Goal: Task Accomplishment & Management: Manage account settings

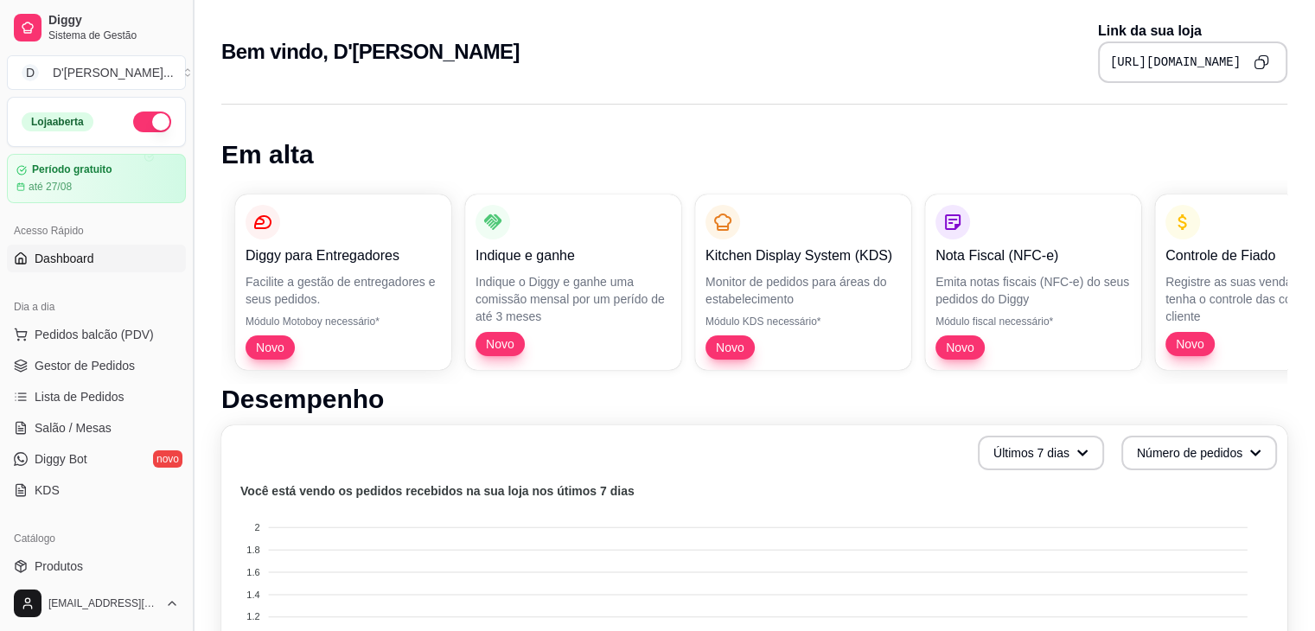
click at [186, 165] on button "Toggle Sidebar" at bounding box center [193, 315] width 14 height 631
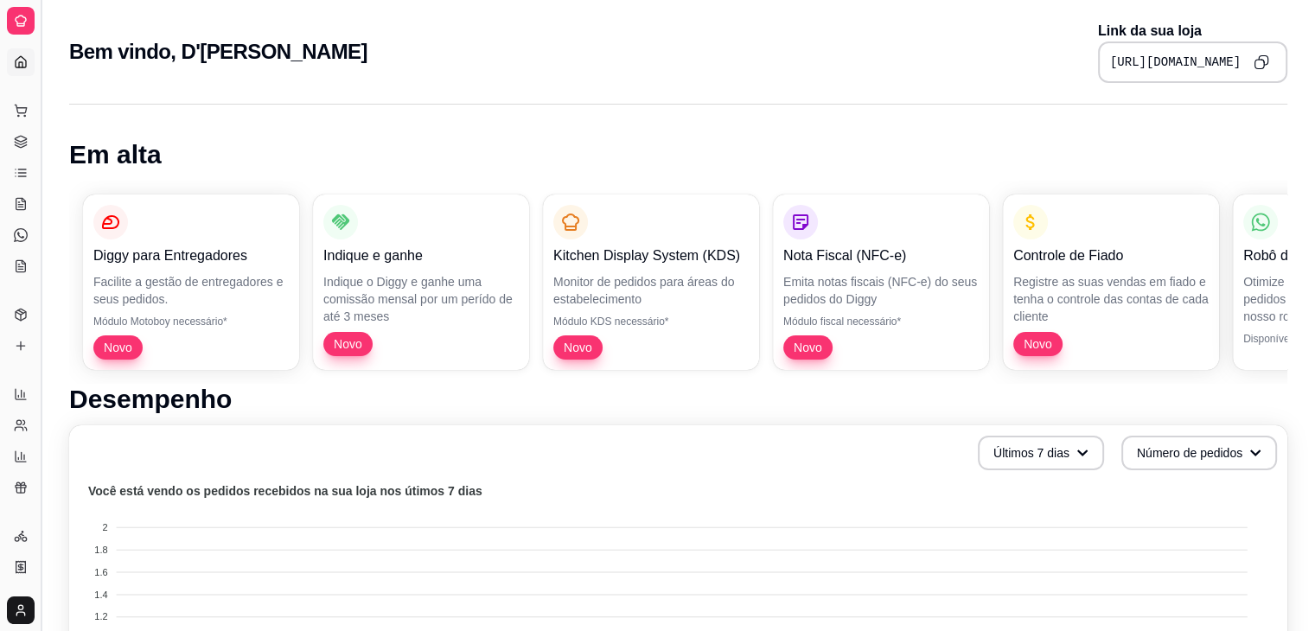
click at [43, 166] on button "Toggle Sidebar" at bounding box center [41, 315] width 14 height 631
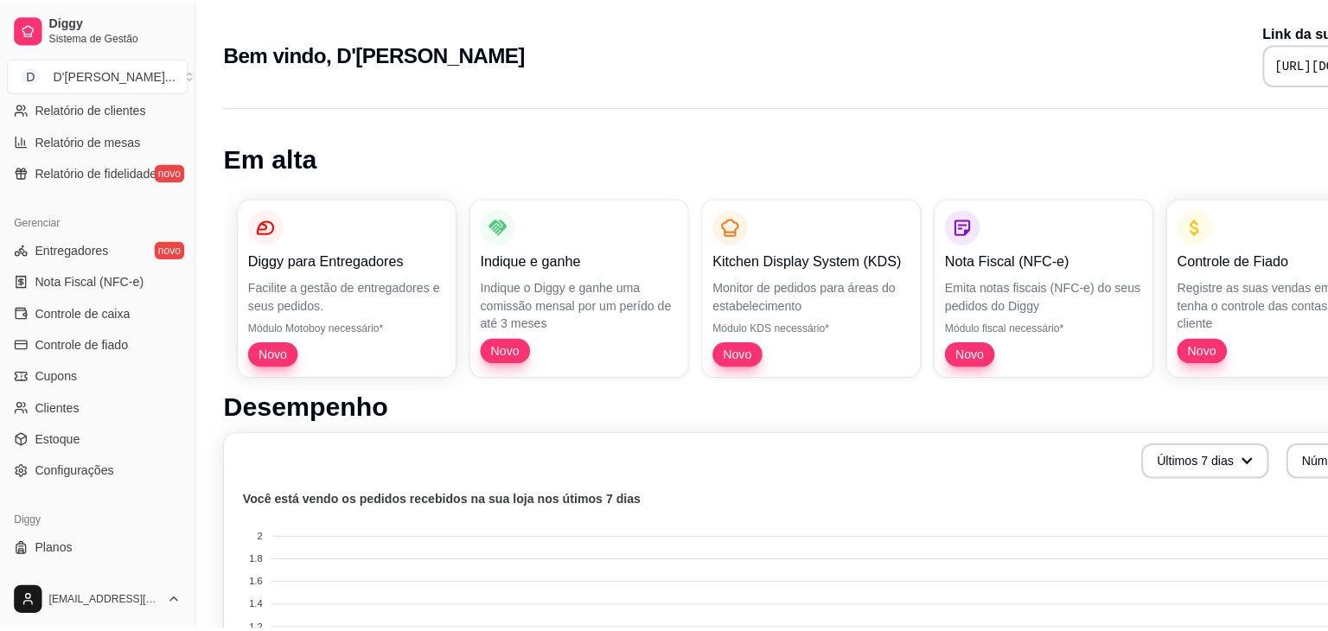
scroll to position [603, 0]
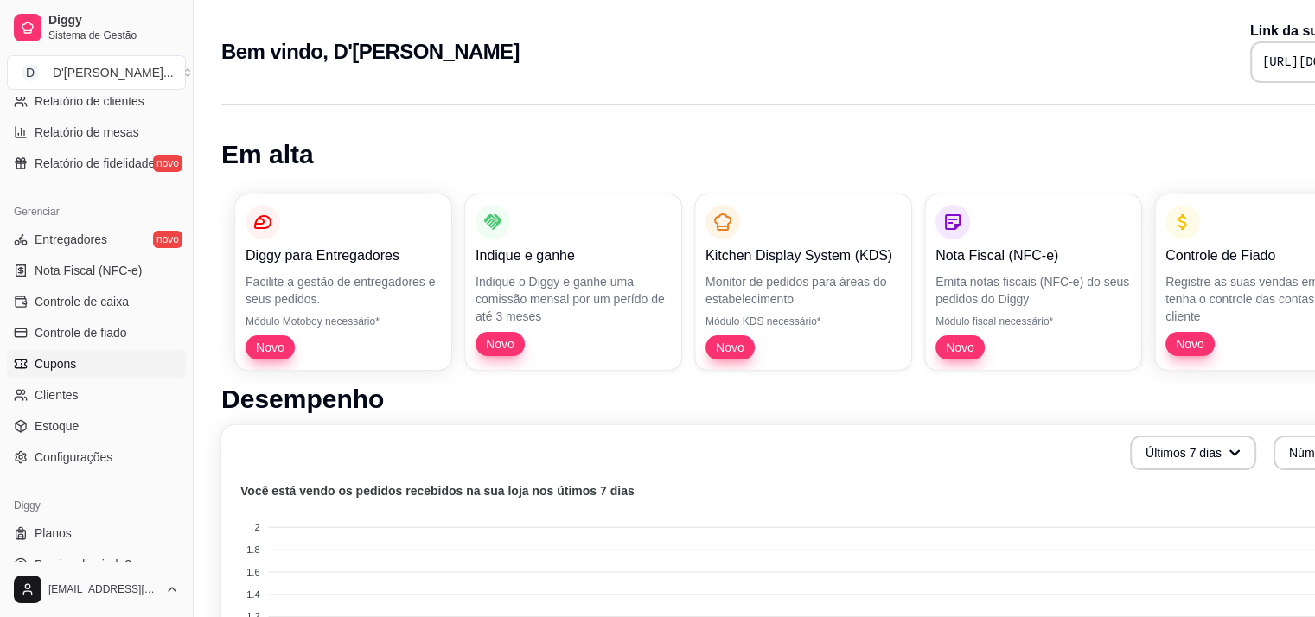
click at [66, 364] on span "Cupons" at bounding box center [55, 363] width 41 height 17
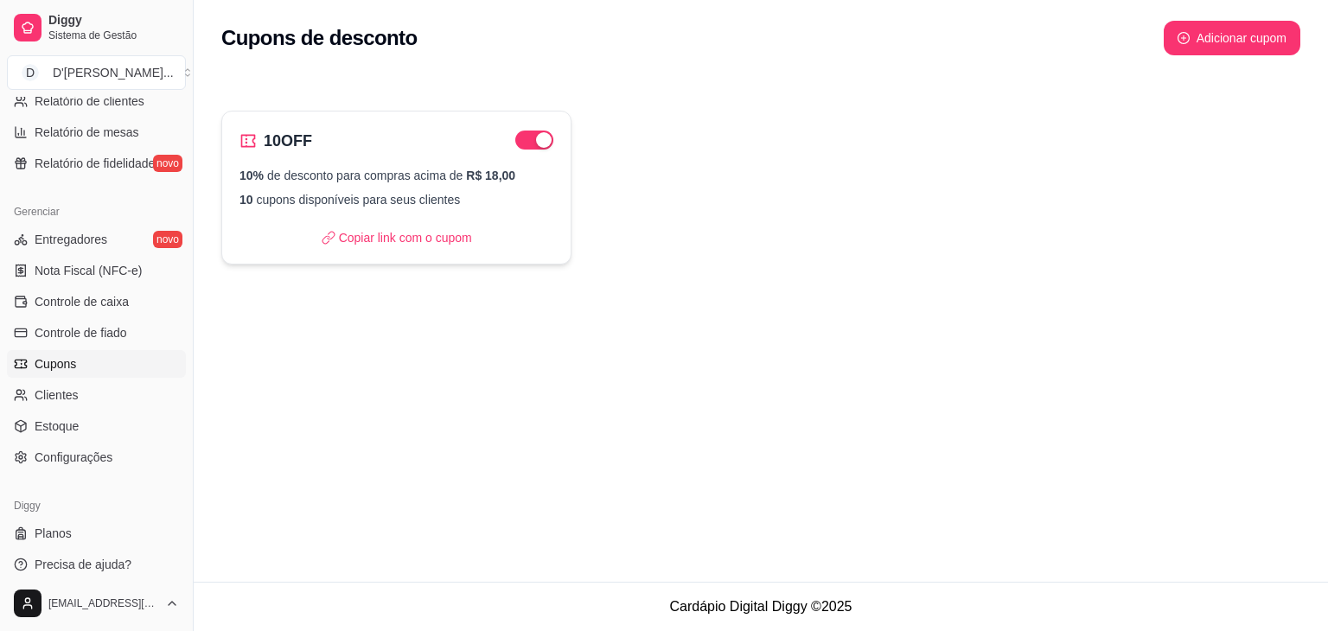
click at [418, 172] on p "10% de desconto para compras acima de R$ 18,00" at bounding box center [396, 175] width 314 height 17
select select "PERCENTAGE"
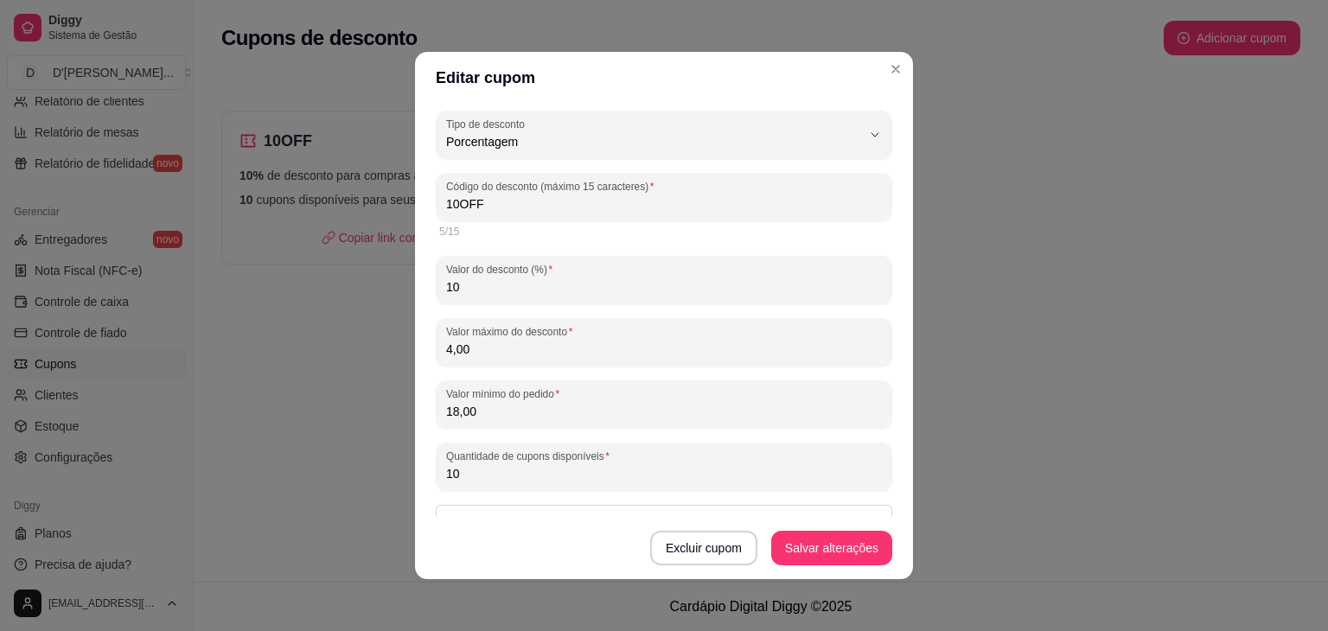
click at [513, 353] on input "4,00" at bounding box center [664, 349] width 436 height 17
type input "10,00"
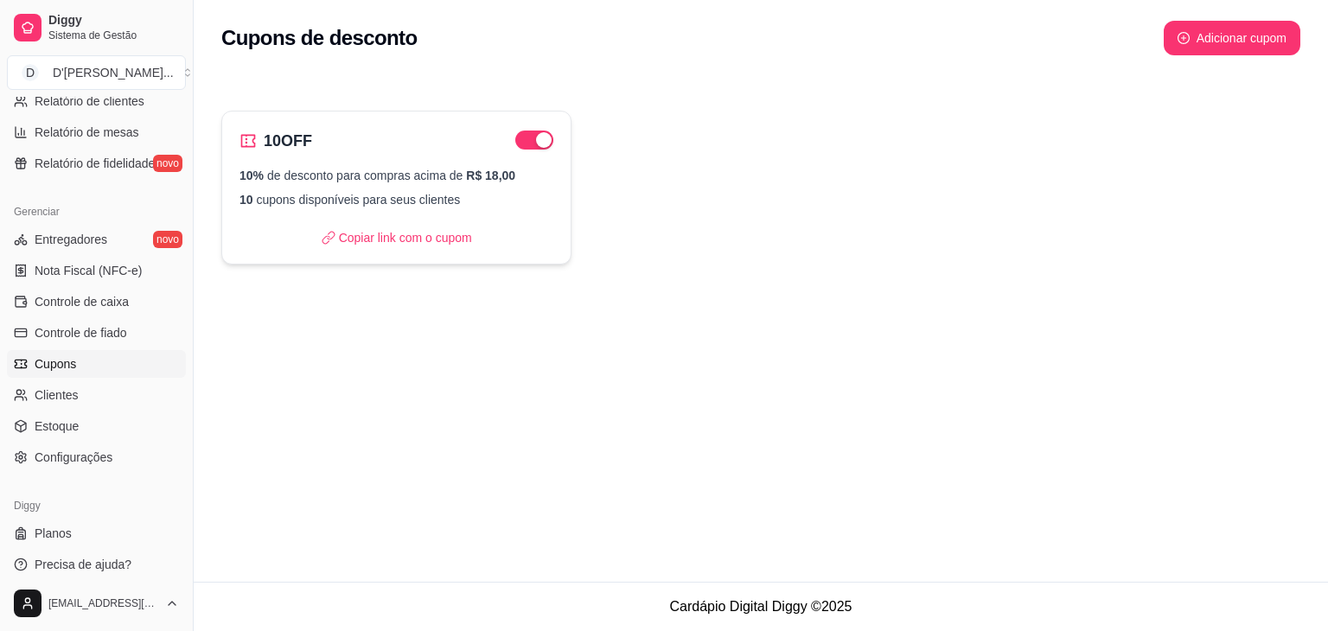
click at [396, 197] on p "10 cupons disponíveis para seus clientes" at bounding box center [396, 199] width 314 height 17
select select "PERCENTAGE"
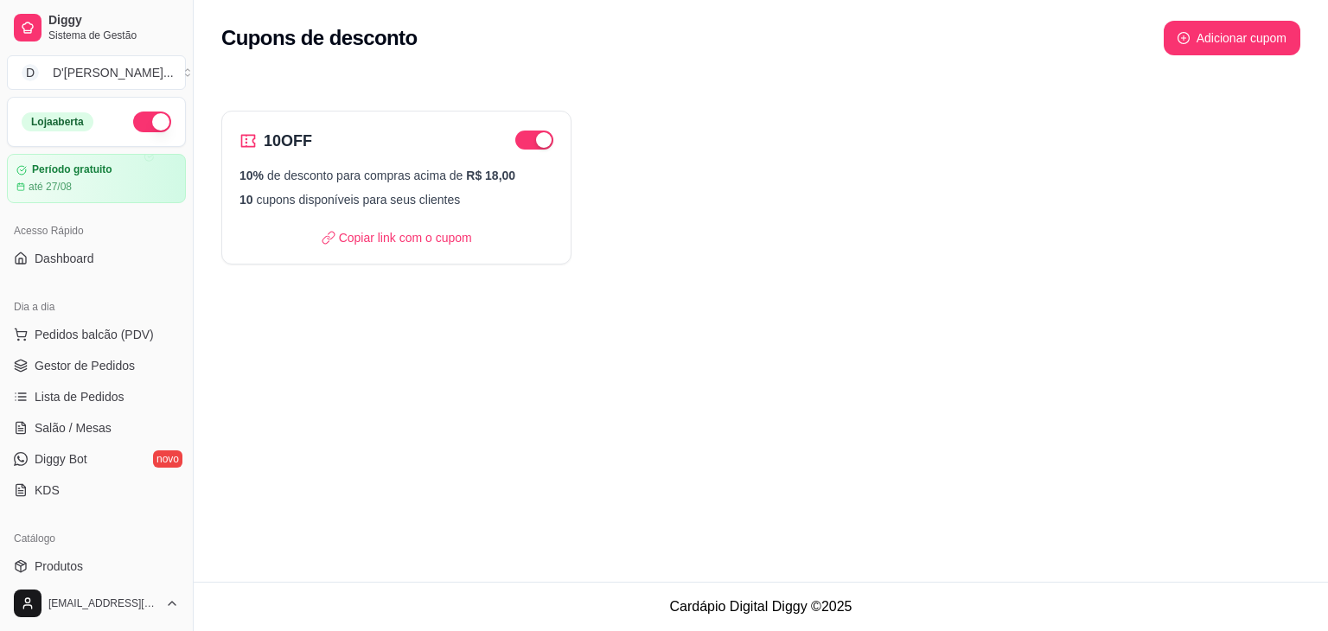
click at [469, 73] on div "10OFF 10% de desconto para compras acima de R$ 18,00 10 cupons disponíveis para…" at bounding box center [761, 176] width 1134 height 220
click at [380, 365] on div "Cupons de desconto Adicionar cupom 10OFF 10% de desconto para compras acima de …" at bounding box center [761, 291] width 1134 height 582
click at [76, 257] on span "Dashboard" at bounding box center [65, 258] width 60 height 17
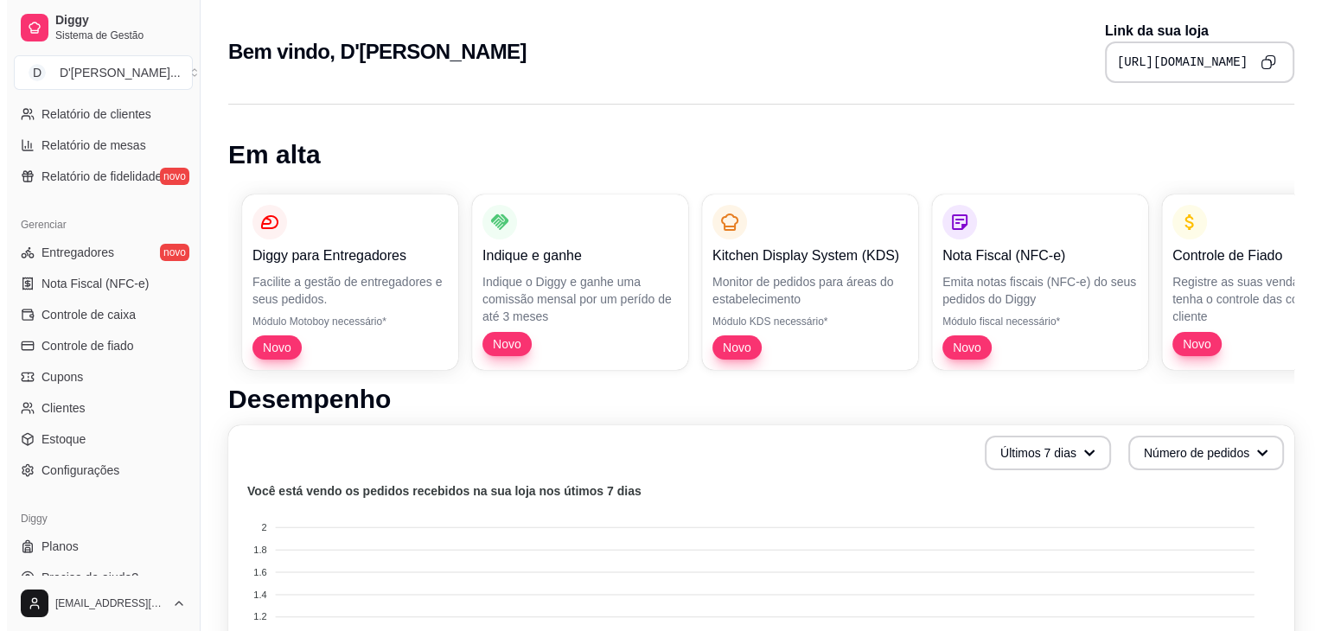
scroll to position [588, 0]
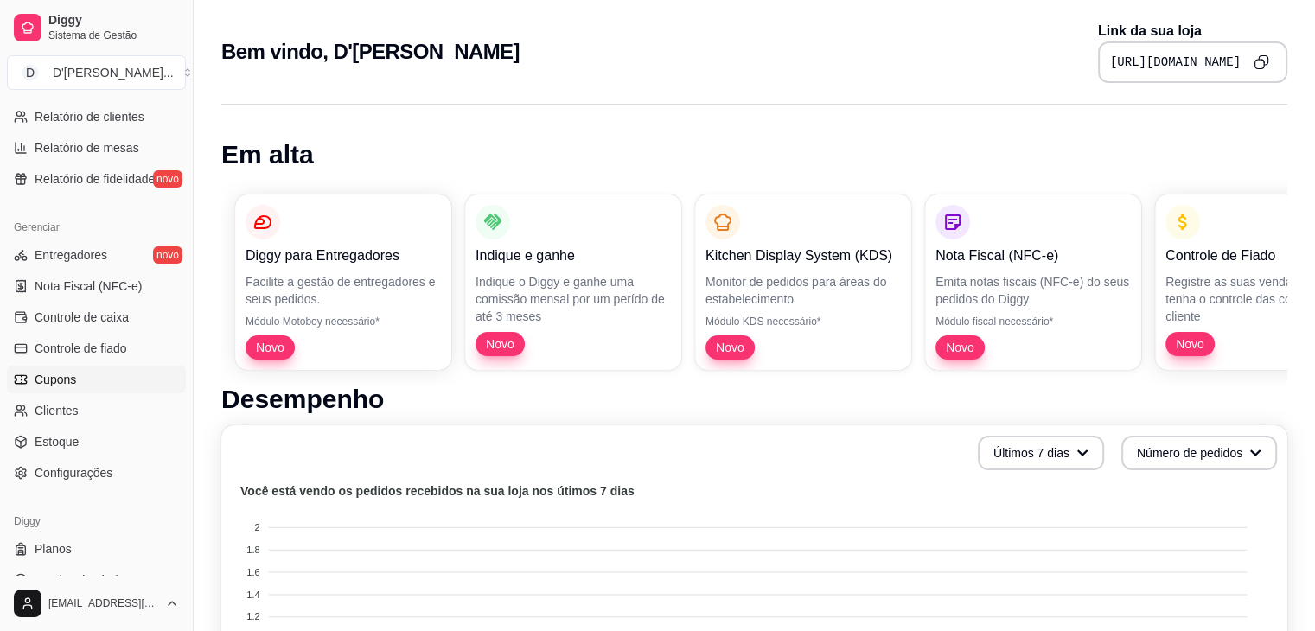
click at [43, 385] on span "Cupons" at bounding box center [55, 379] width 41 height 17
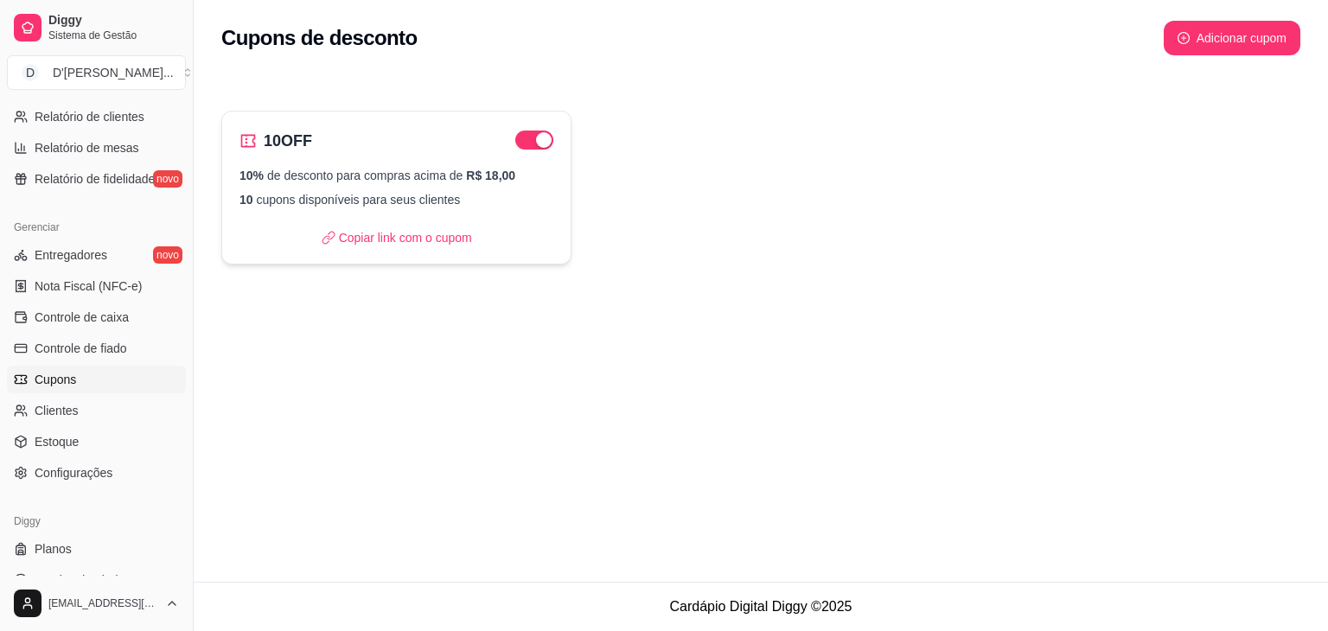
click at [379, 186] on div "10% de desconto para compras acima de R$ 18,00 10 cupons disponíveis para seus …" at bounding box center [396, 187] width 314 height 41
select select "PERCENTAGE"
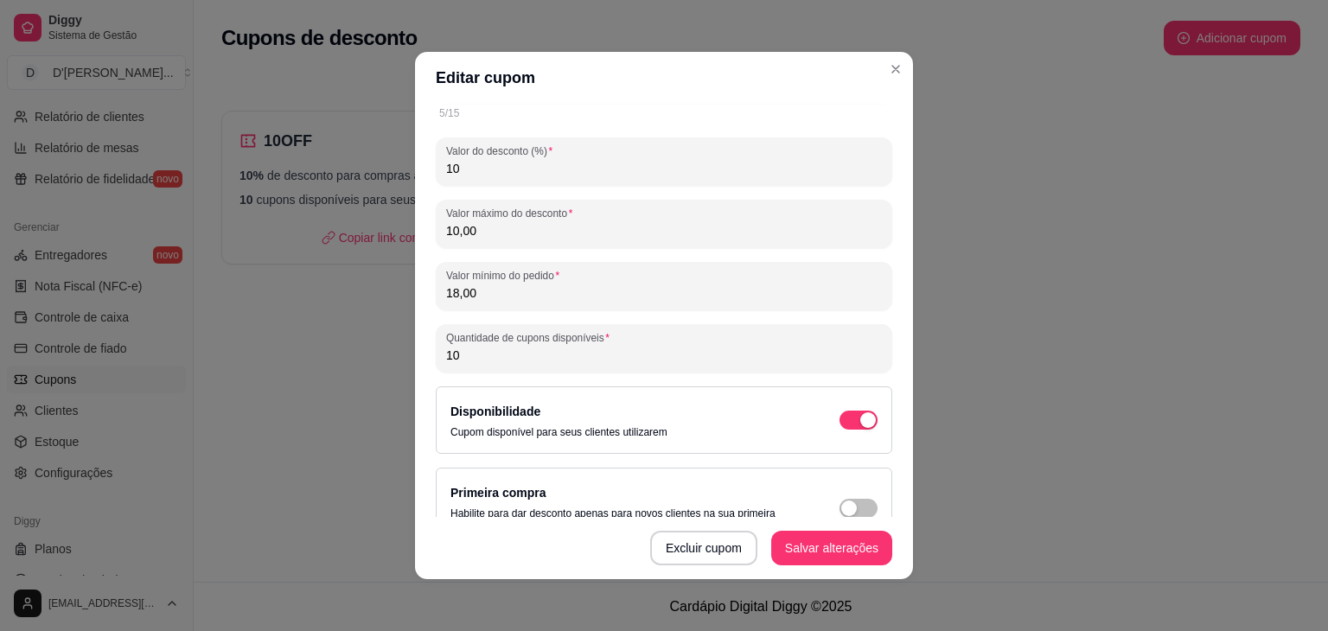
scroll to position [124, 0]
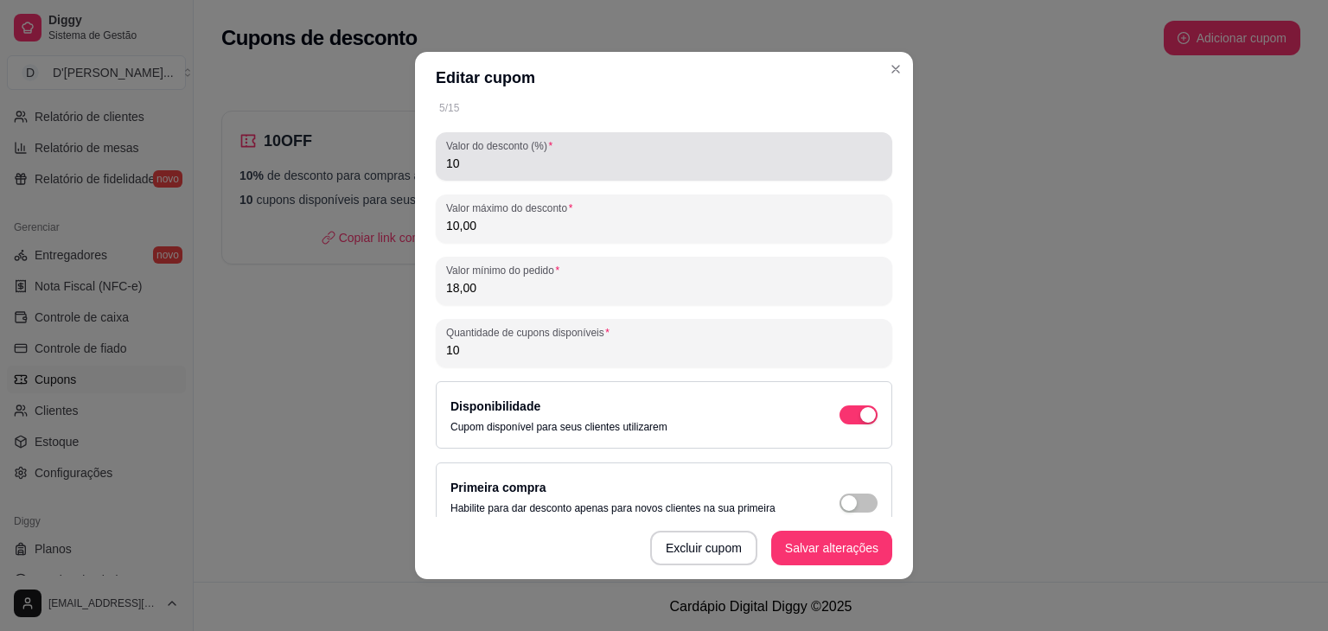
click at [472, 161] on input "10" at bounding box center [664, 163] width 436 height 17
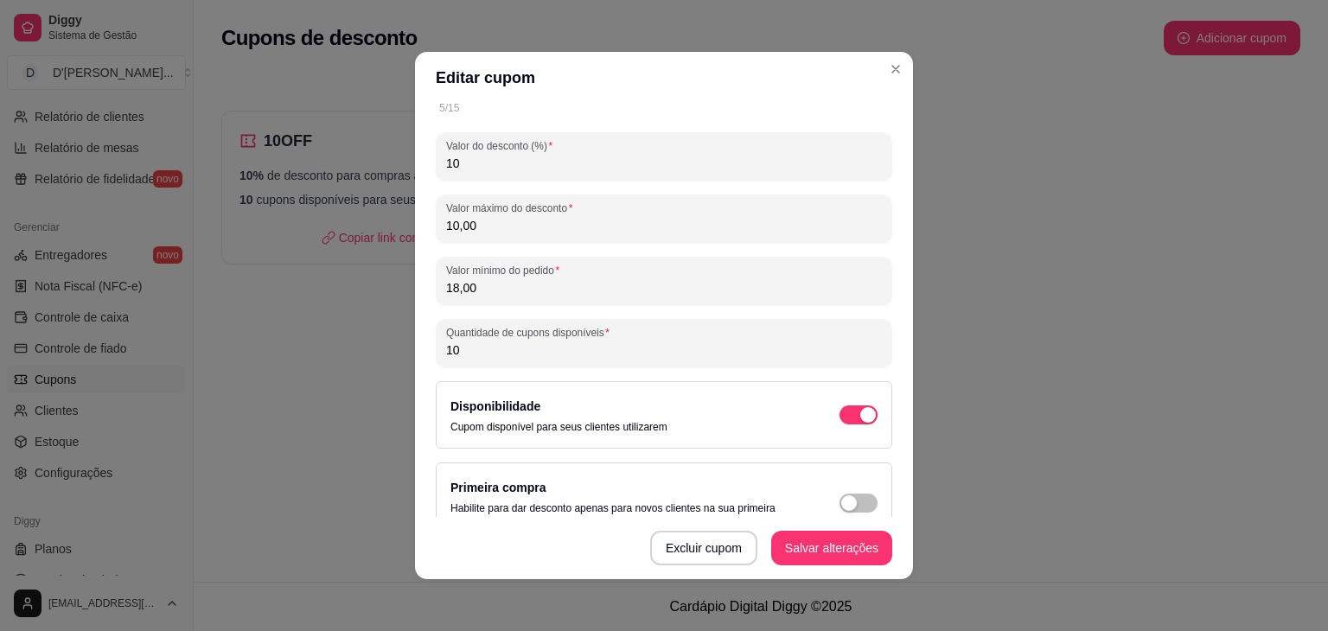
drag, startPoint x: 472, startPoint y: 161, endPoint x: 416, endPoint y: 156, distance: 56.4
click at [416, 156] on div "PERCENTAGE Tipo de desconto Valor fixo Porcentagem Frete grátis Tipo de descont…" at bounding box center [664, 310] width 498 height 413
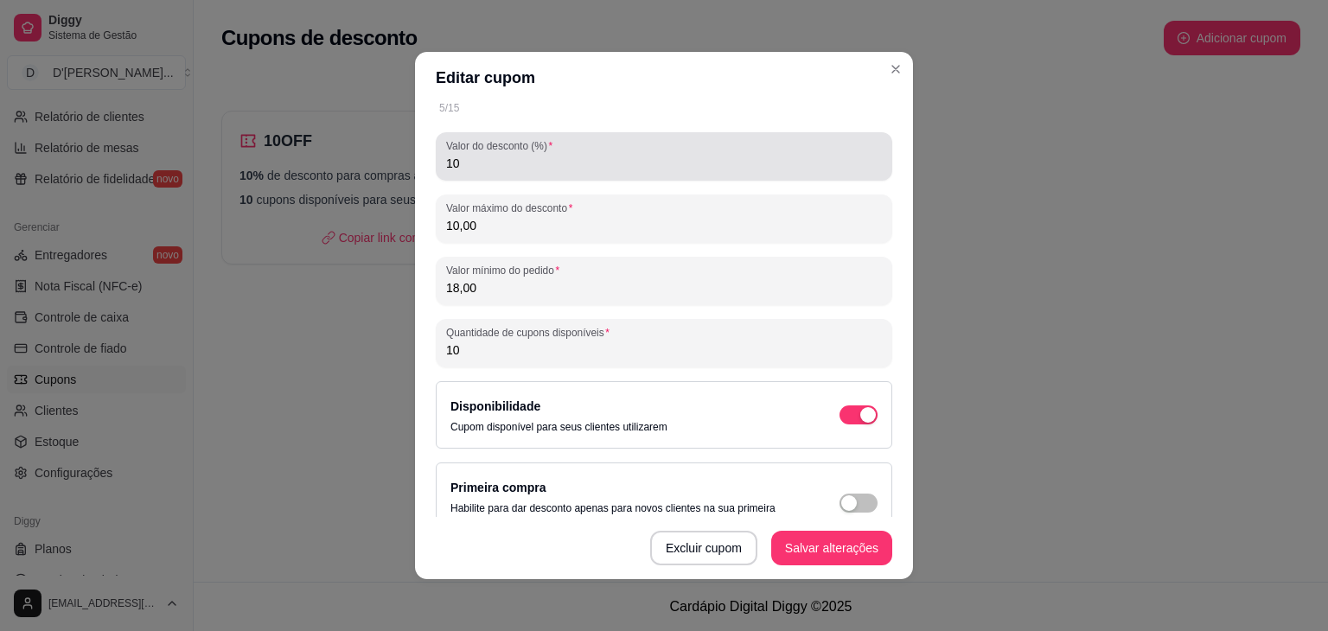
click at [532, 150] on label "Valor do desconto (%)" at bounding box center [502, 145] width 112 height 15
click at [532, 155] on input "10" at bounding box center [664, 163] width 436 height 17
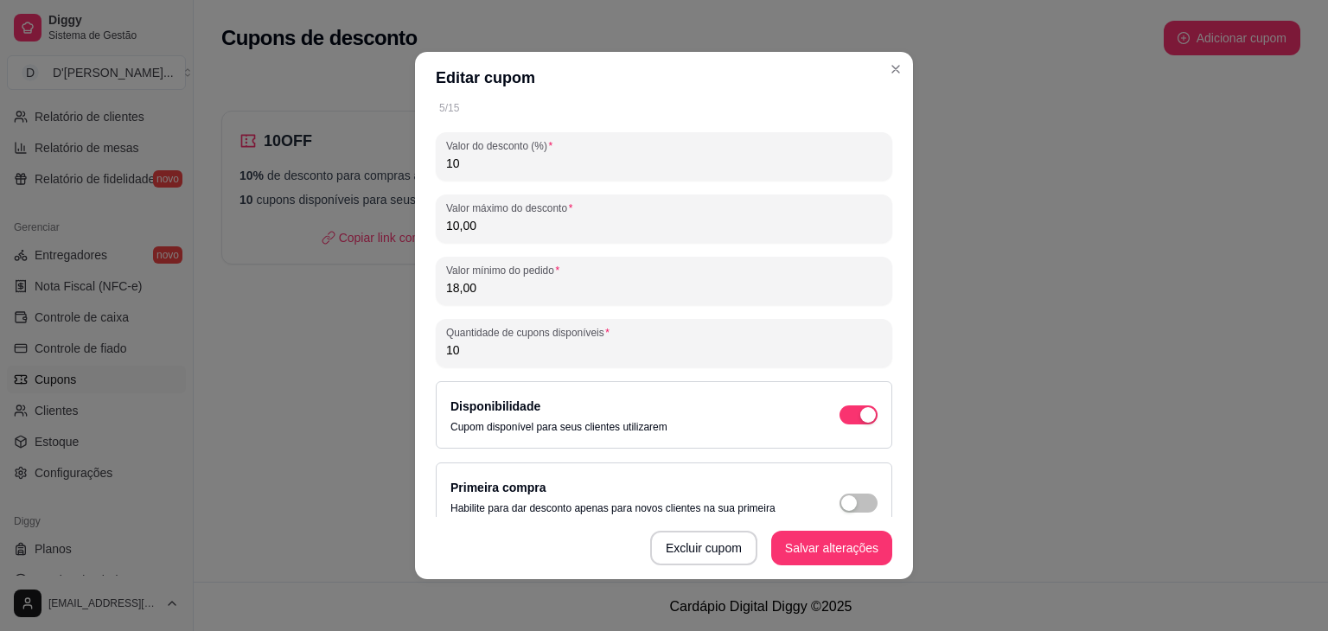
click at [533, 158] on input "10" at bounding box center [664, 163] width 436 height 17
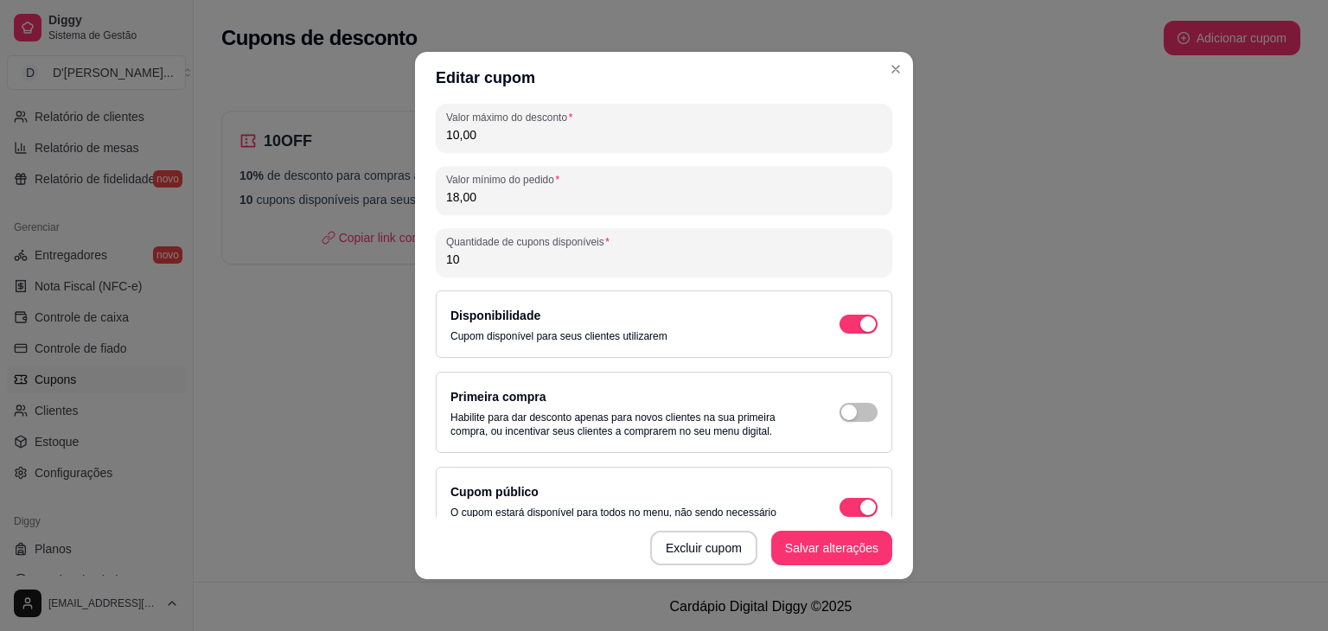
scroll to position [221, 0]
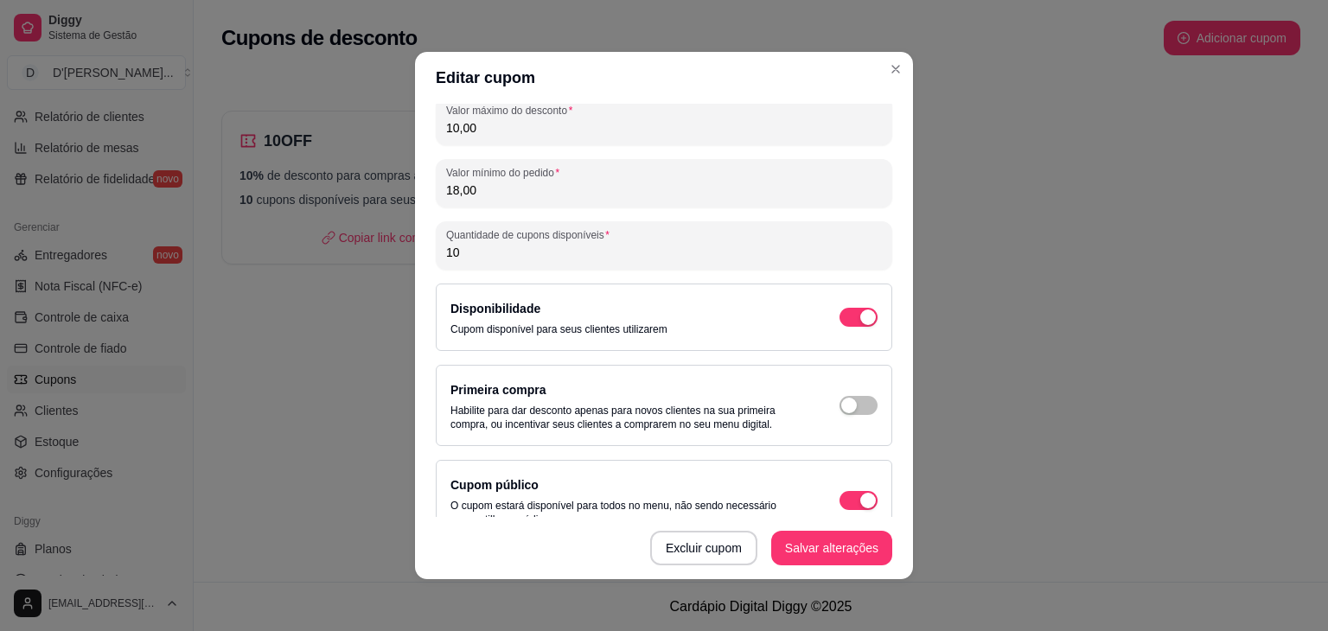
click at [568, 128] on input "10,00" at bounding box center [664, 127] width 436 height 17
type input "20,00"
click at [818, 72] on header "Editar cupom" at bounding box center [664, 78] width 498 height 52
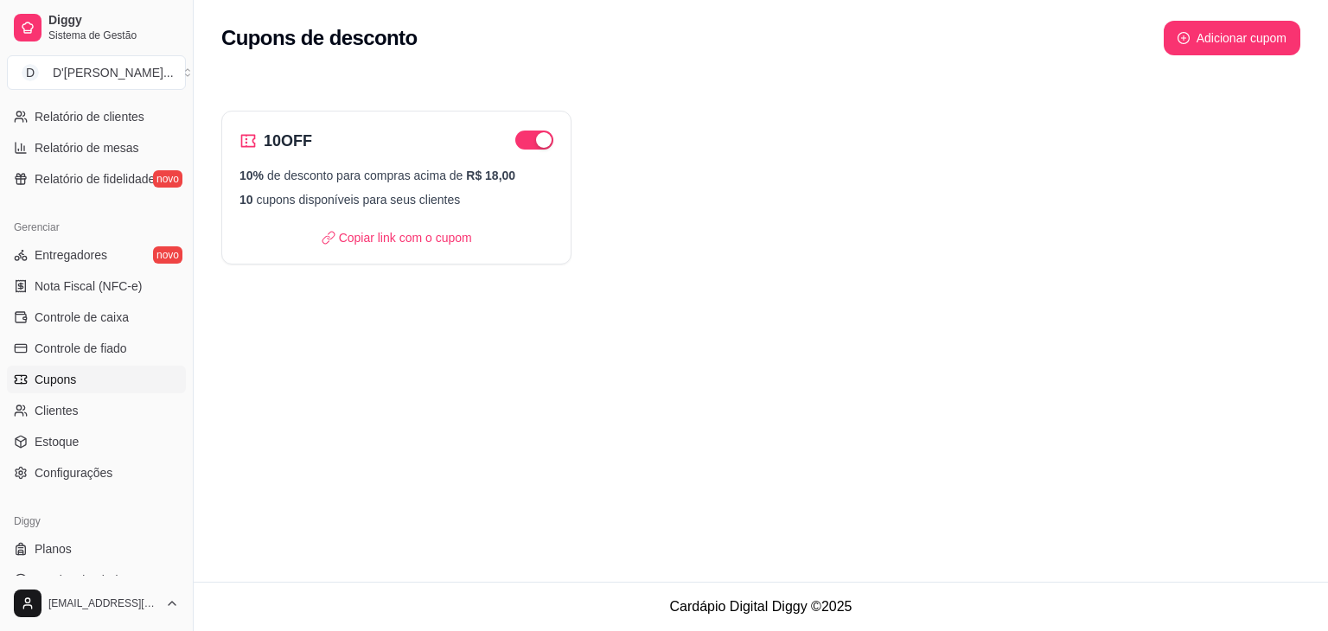
click at [1020, 373] on div "Cupons de desconto Adicionar cupom 10OFF 10% de desconto para compras acima de …" at bounding box center [761, 291] width 1134 height 582
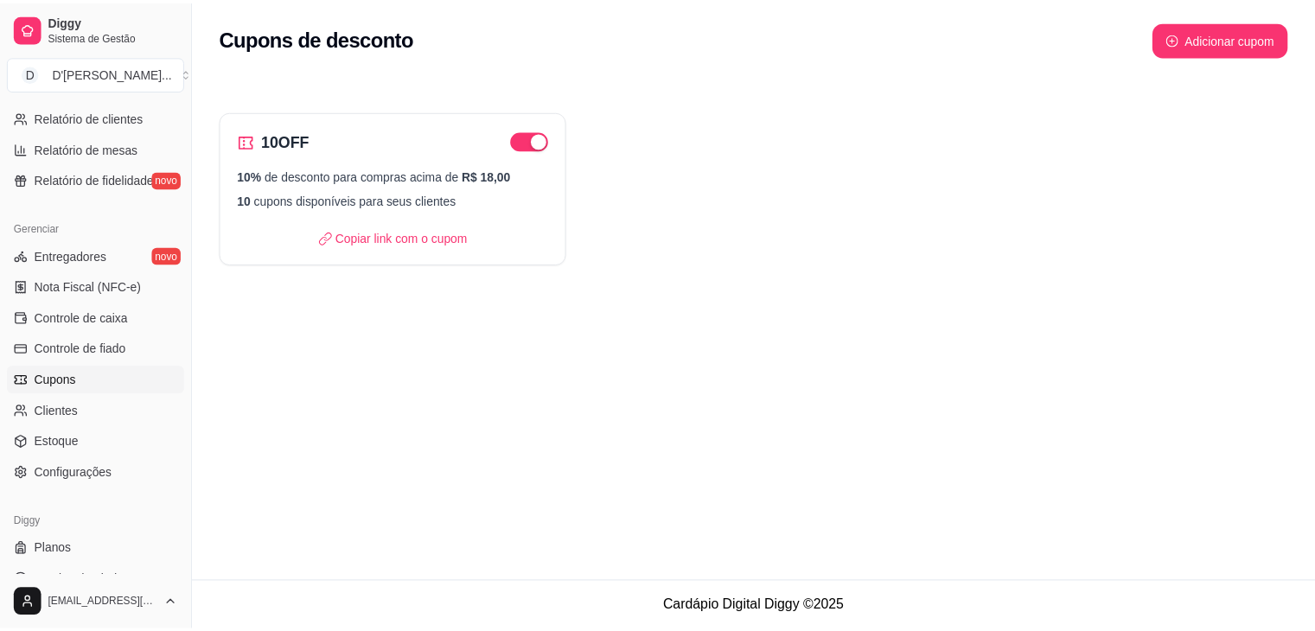
scroll to position [0, 0]
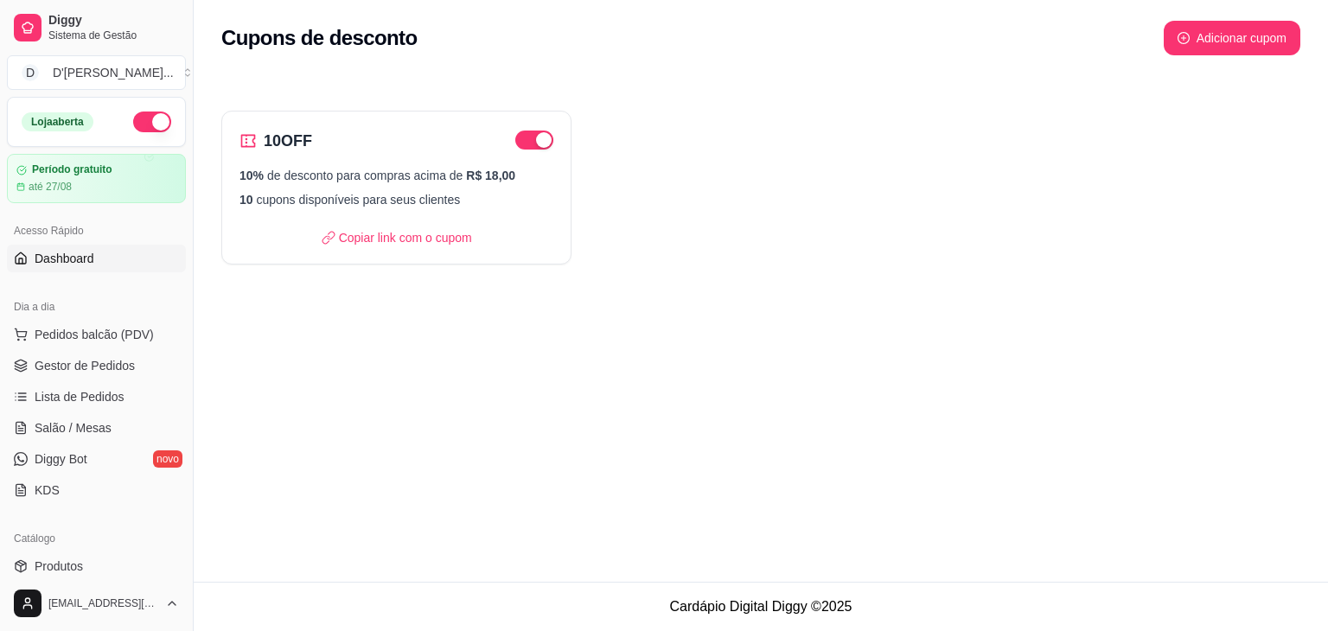
click at [67, 257] on span "Dashboard" at bounding box center [65, 258] width 60 height 17
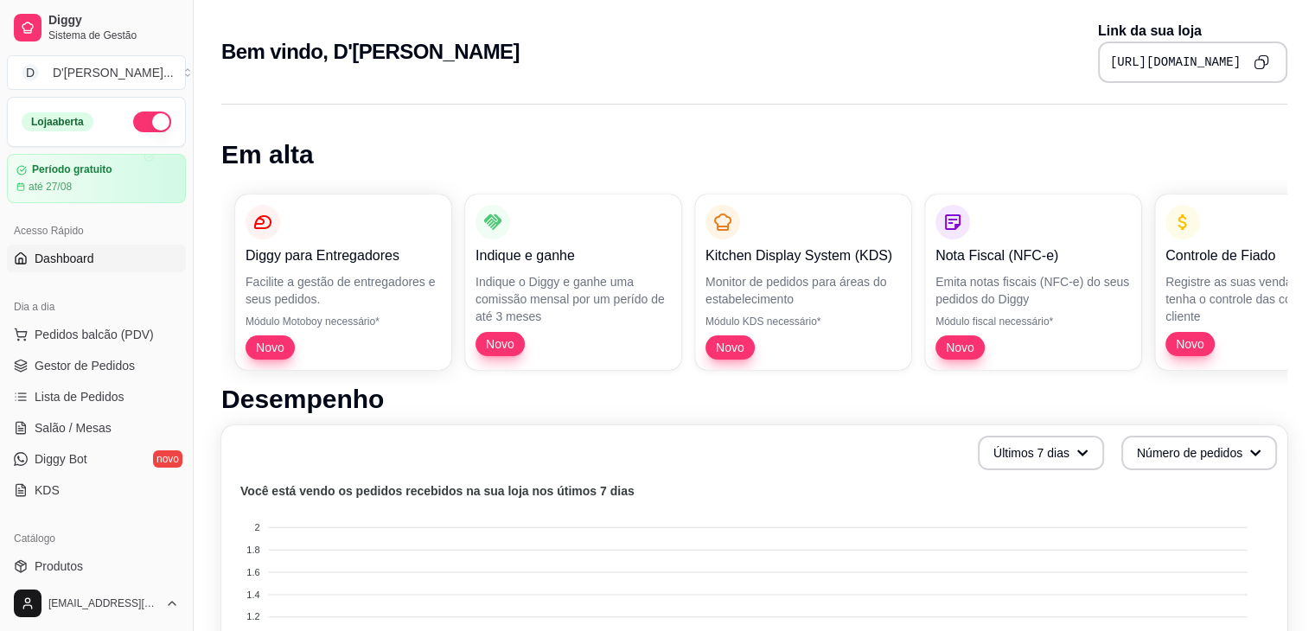
click at [439, 190] on div "Diggy para Entregadores Facilite a gestão de entregadores e seus pedidos. Módul…" at bounding box center [754, 282] width 1066 height 203
click at [482, 150] on h1 "Em alta" at bounding box center [754, 154] width 1066 height 31
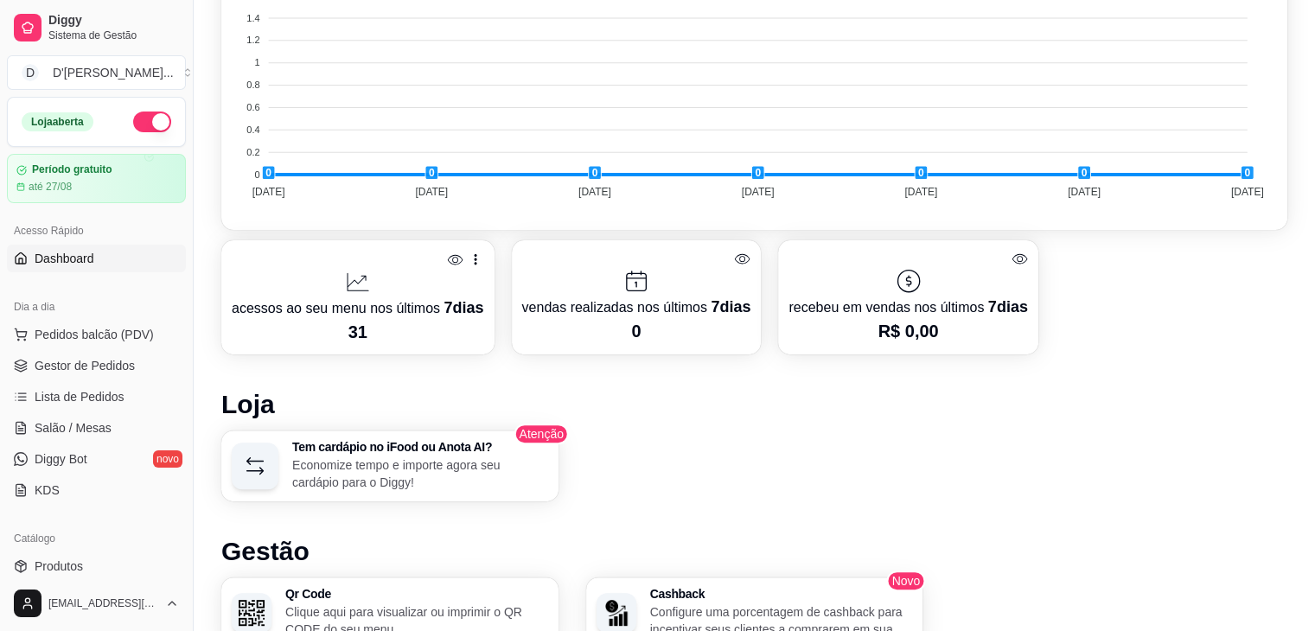
scroll to position [578, 0]
click at [1272, 322] on div "acessos ao seu menu nos últimos 7 dias 31 vendas realizadas nos últimos 7 dias …" at bounding box center [754, 296] width 1066 height 114
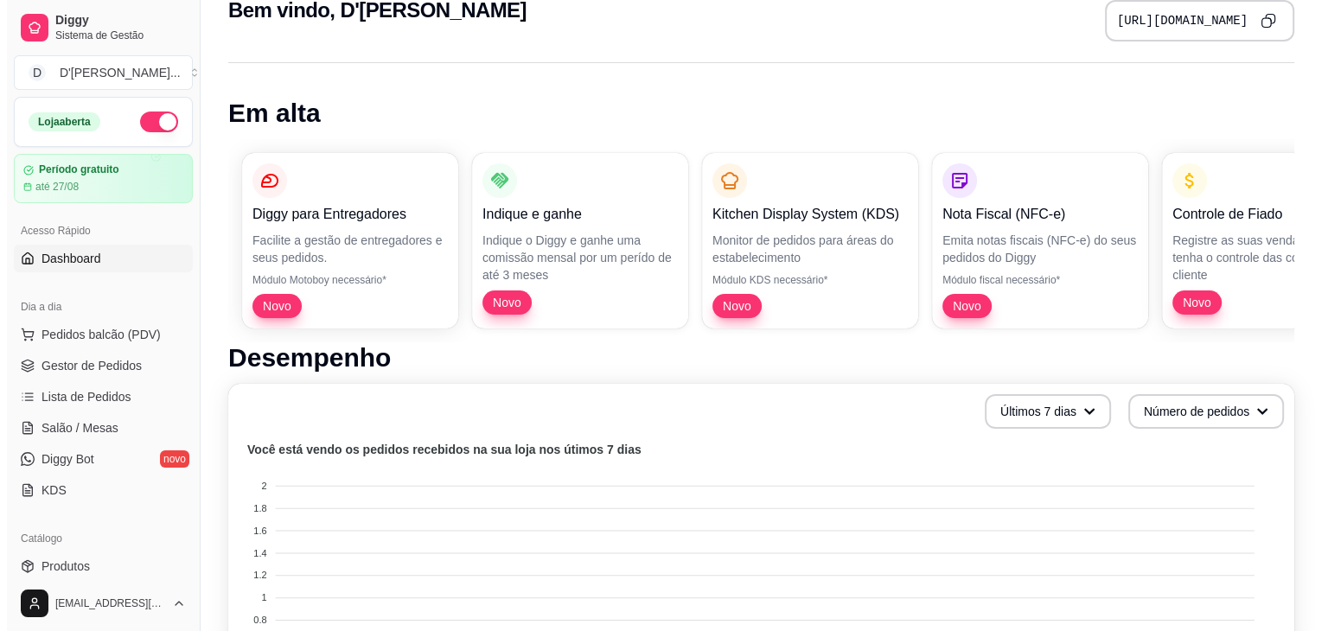
scroll to position [0, 0]
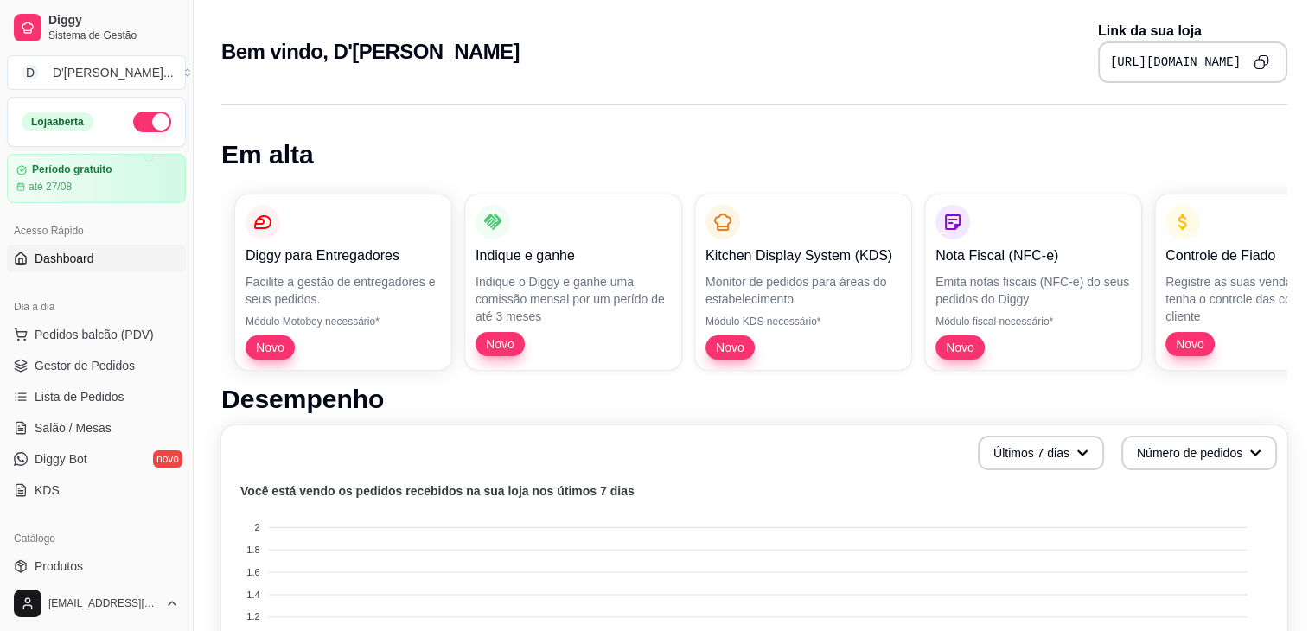
click at [722, 67] on div "Bem vindo, D'Ana Gourmet Link da sua loja https://diggy.menu/danagourmet" at bounding box center [754, 52] width 1066 height 62
click at [73, 366] on span "Gestor de Pedidos" at bounding box center [85, 365] width 100 height 17
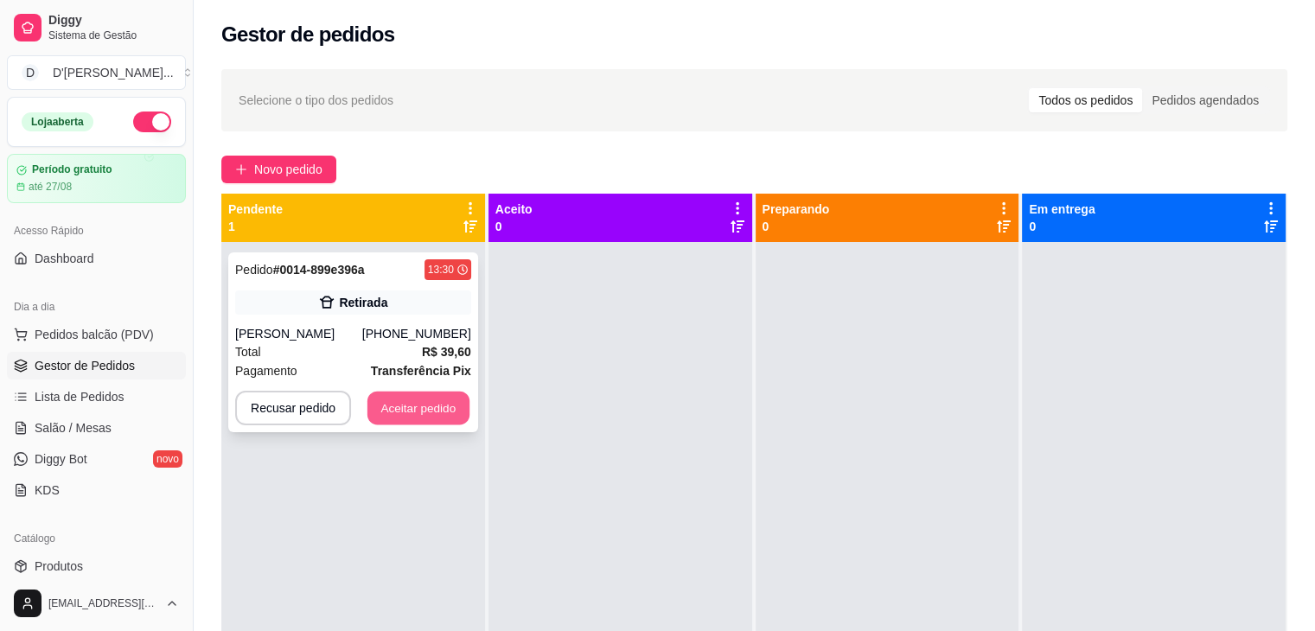
click at [399, 411] on button "Aceitar pedido" at bounding box center [418, 409] width 102 height 34
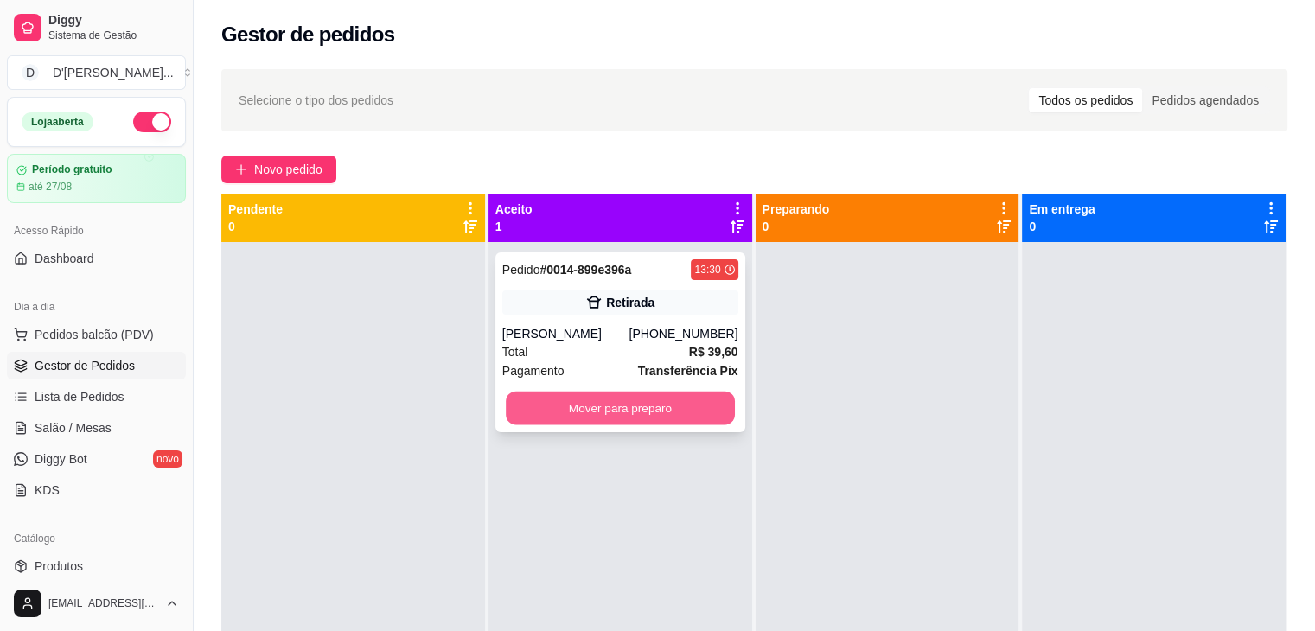
click at [647, 412] on button "Mover para preparo" at bounding box center [620, 409] width 229 height 34
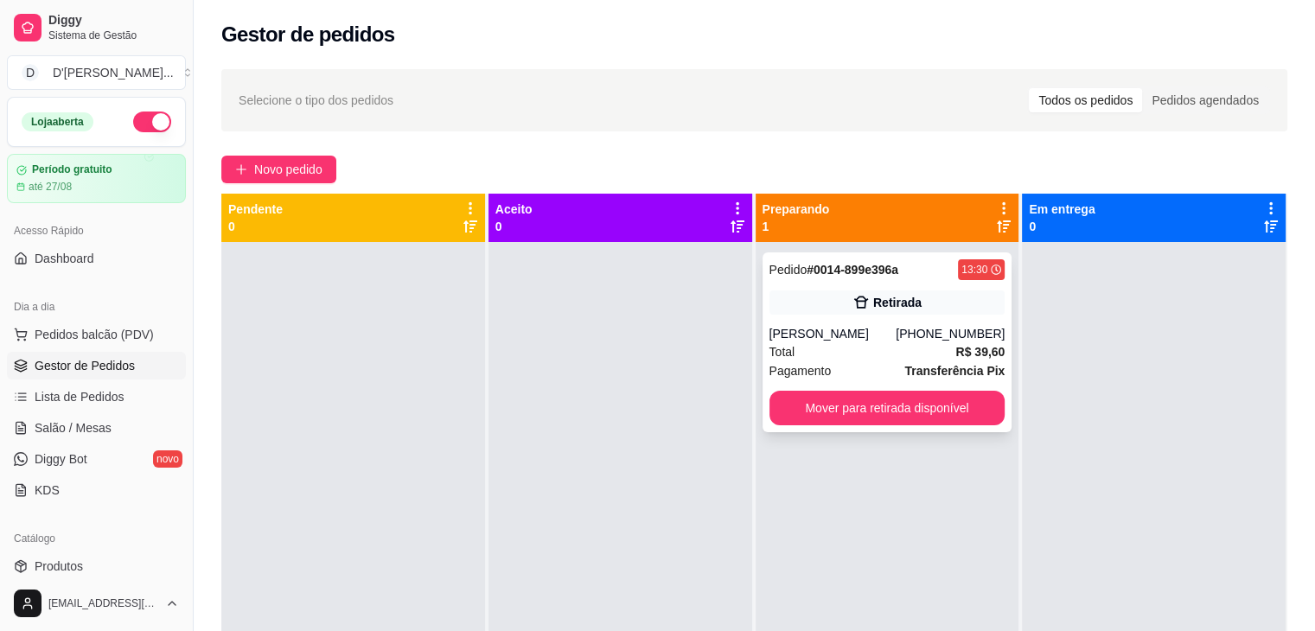
click at [854, 348] on div "Total R$ 39,60" at bounding box center [887, 351] width 236 height 19
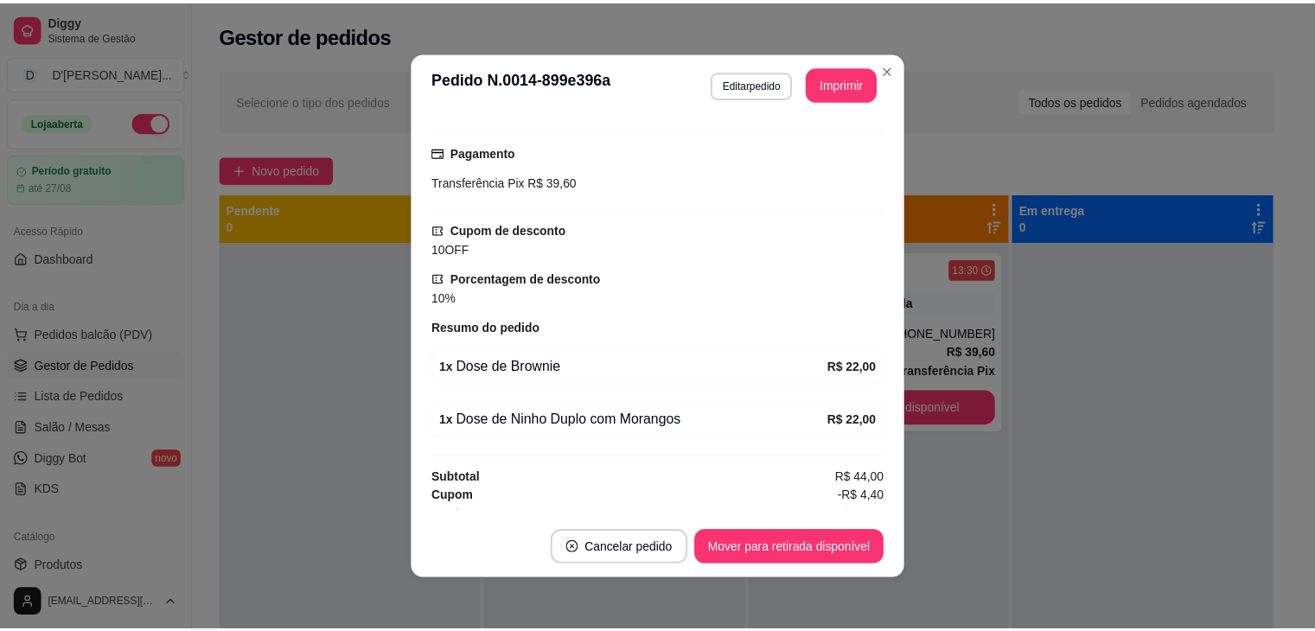
scroll to position [315, 0]
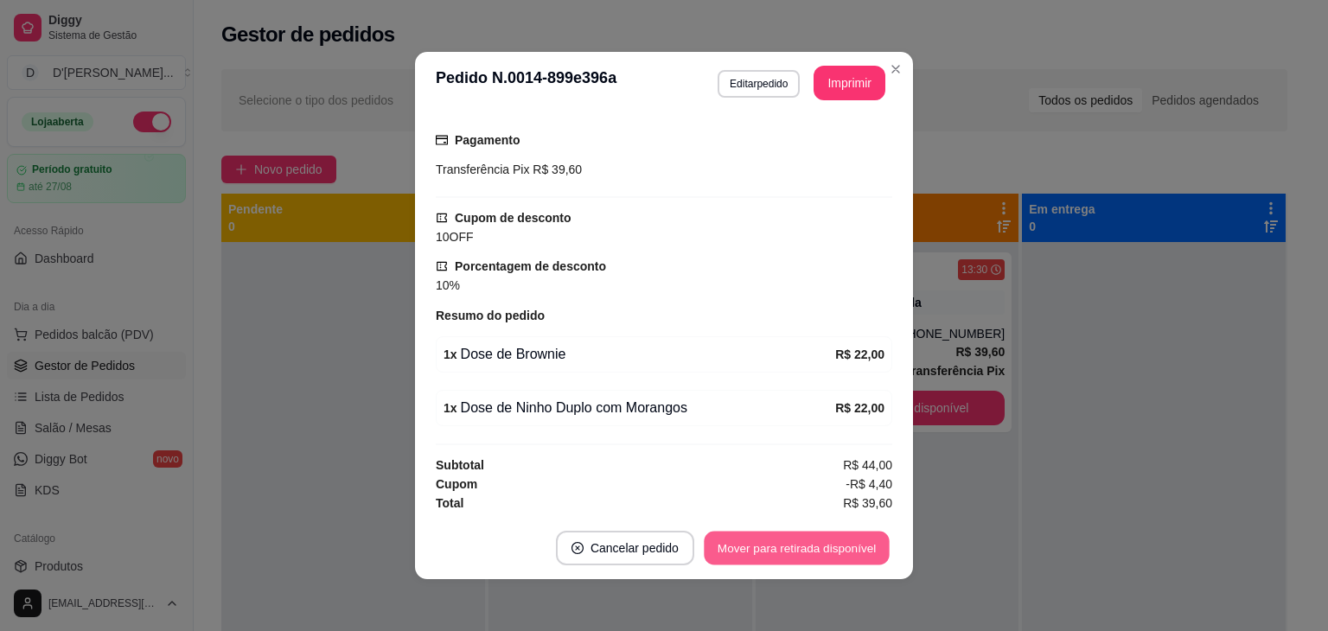
click at [788, 561] on button "Mover para retirada disponível" at bounding box center [796, 549] width 185 height 34
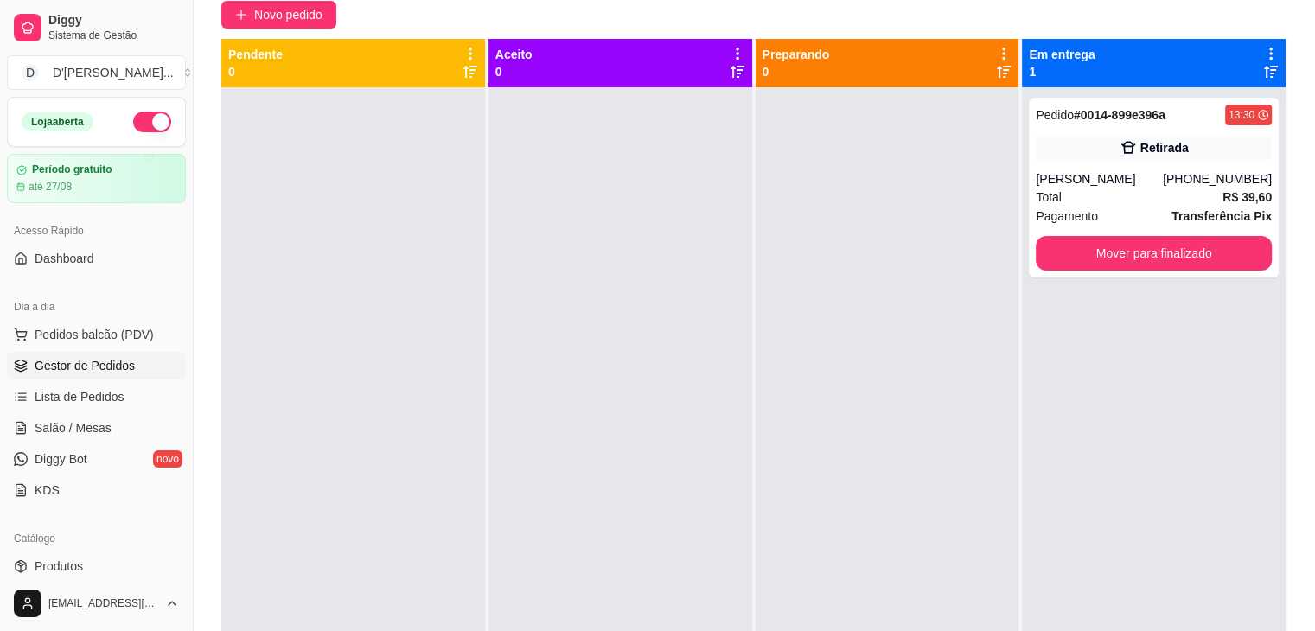
scroll to position [0, 0]
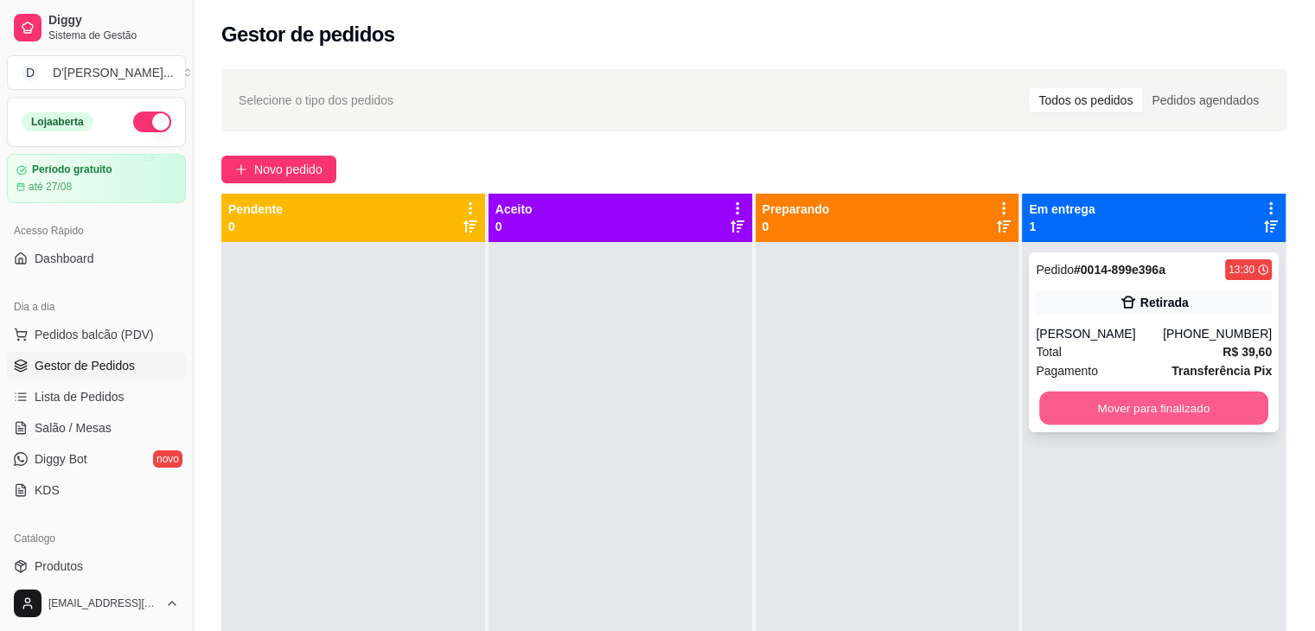
click at [1077, 411] on button "Mover para finalizado" at bounding box center [1153, 409] width 229 height 34
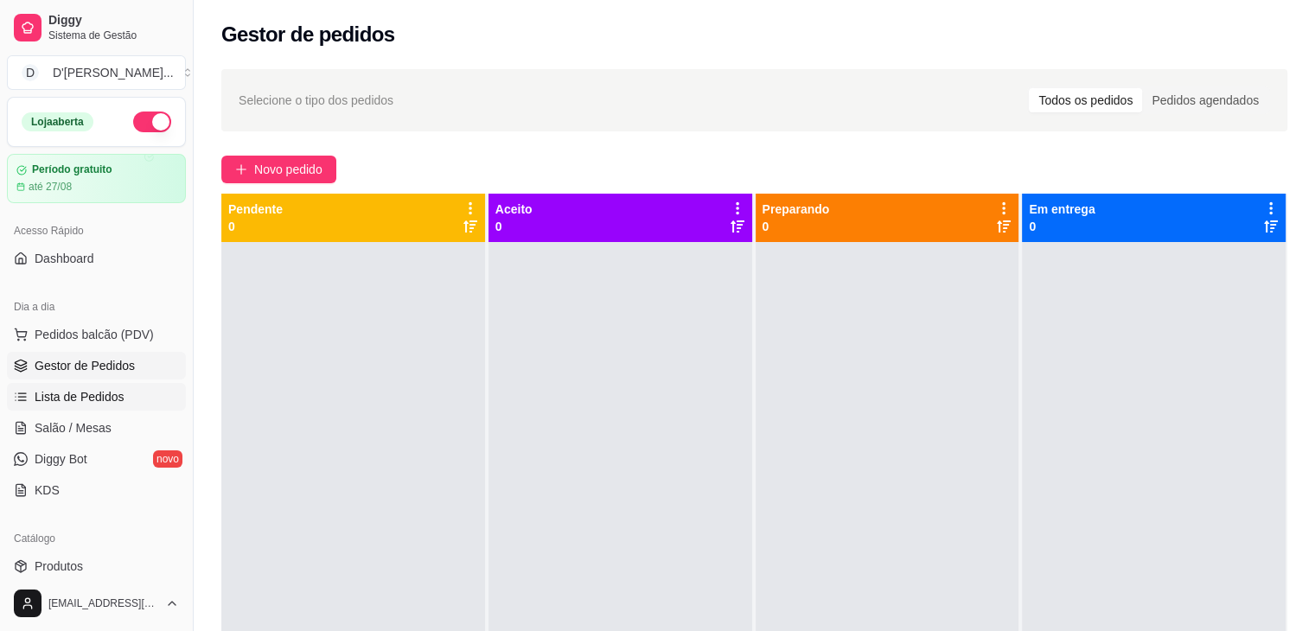
click at [73, 402] on span "Lista de Pedidos" at bounding box center [80, 396] width 90 height 17
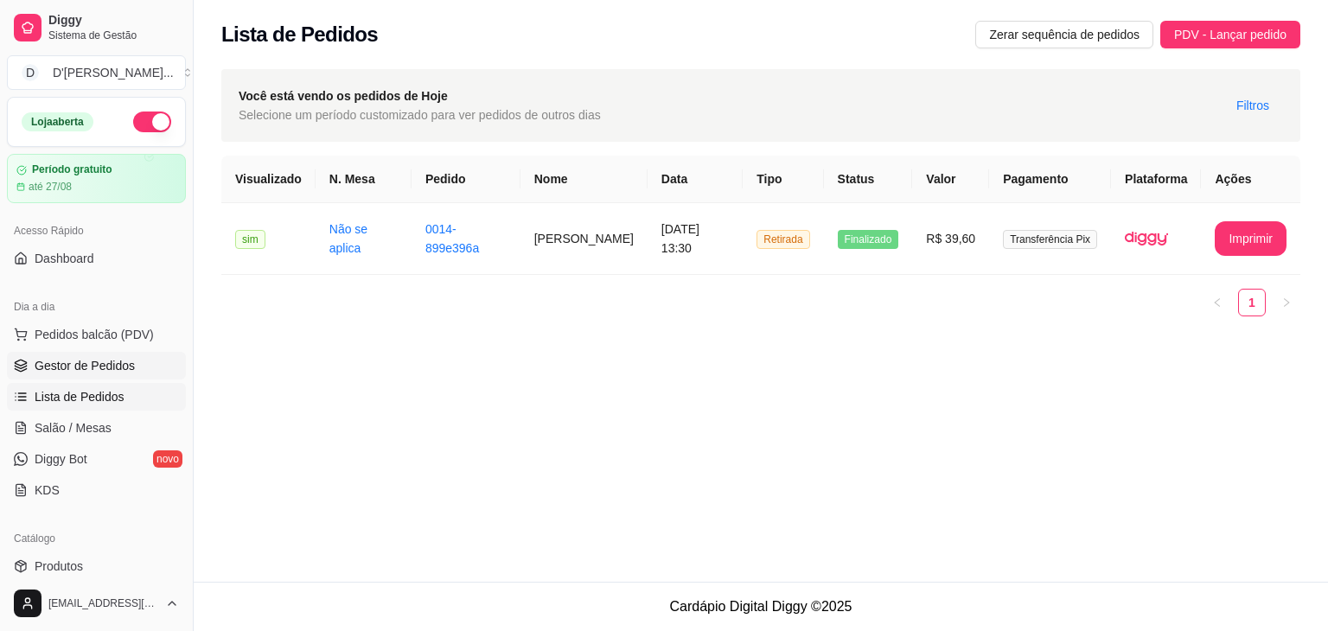
click at [68, 364] on span "Gestor de Pedidos" at bounding box center [85, 365] width 100 height 17
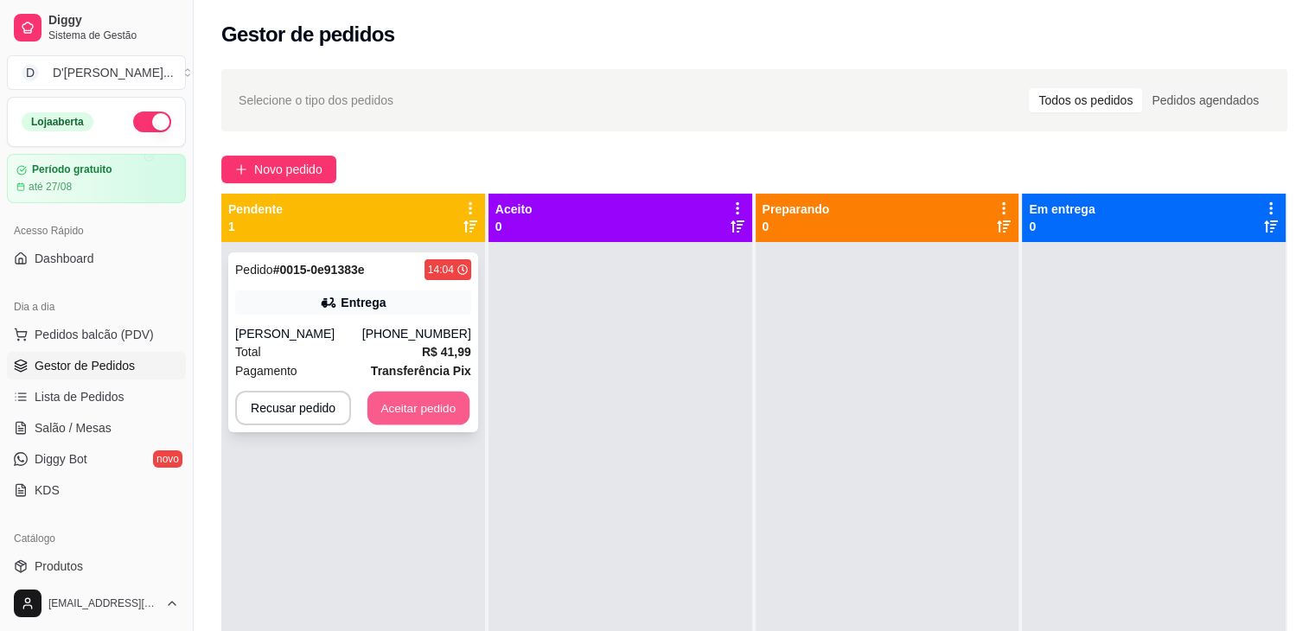
click at [416, 409] on button "Aceitar pedido" at bounding box center [418, 409] width 102 height 34
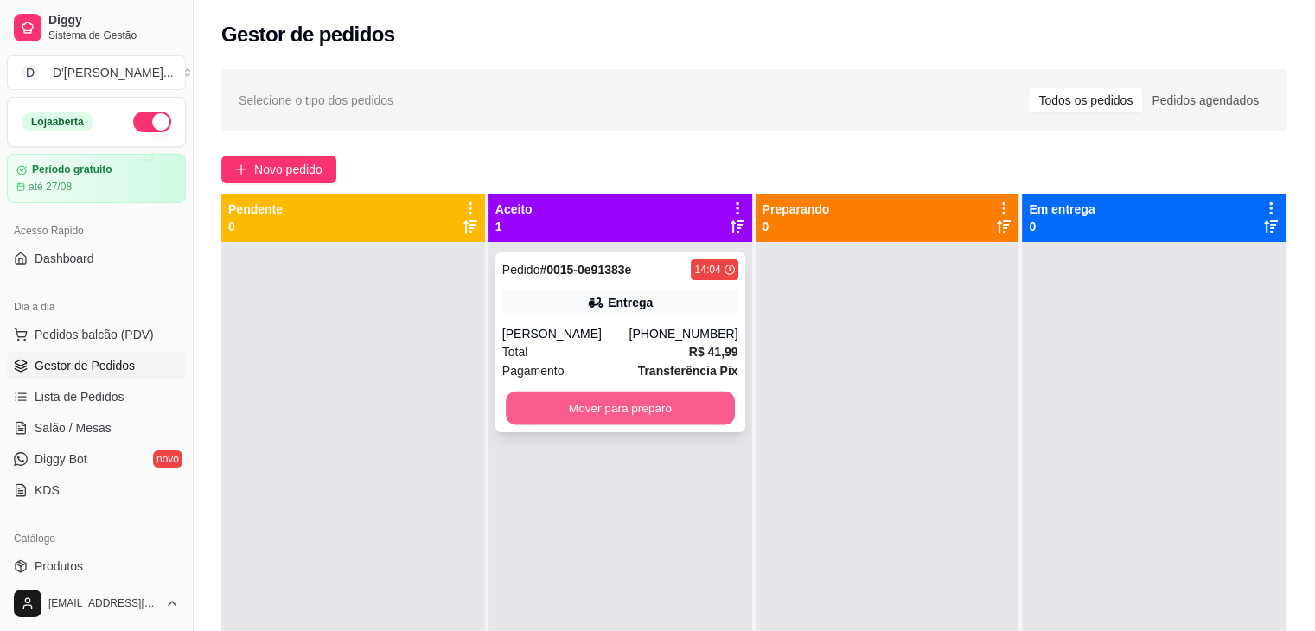
click at [539, 400] on button "Mover para preparo" at bounding box center [620, 409] width 229 height 34
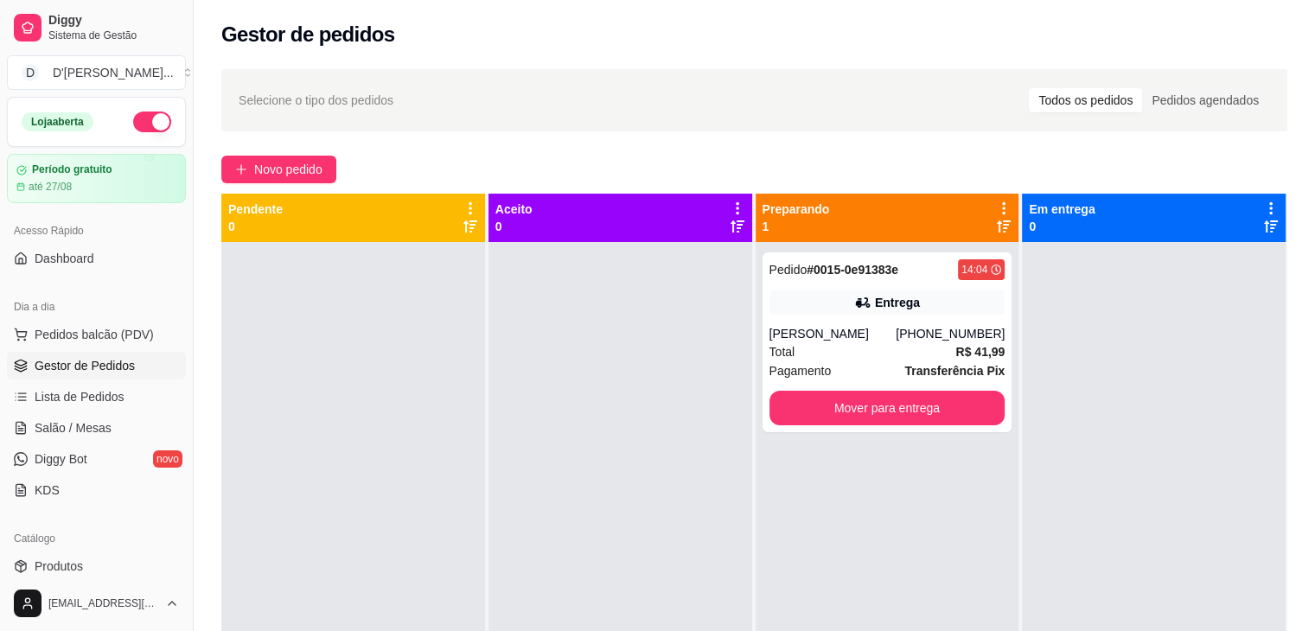
click at [759, 177] on div "Novo pedido" at bounding box center [754, 170] width 1066 height 28
click at [914, 393] on button "Mover para entrega" at bounding box center [887, 409] width 229 height 34
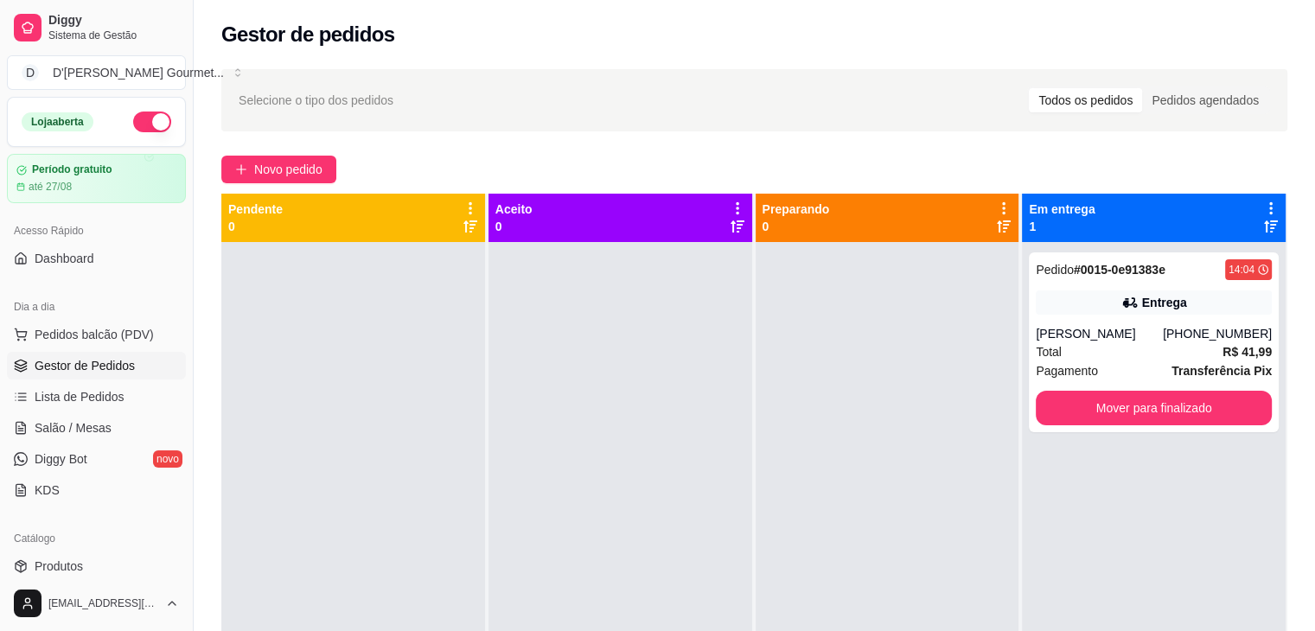
click at [79, 357] on span "Gestor de Pedidos" at bounding box center [85, 365] width 100 height 17
click at [79, 339] on span "Pedidos balcão (PDV)" at bounding box center [94, 334] width 119 height 17
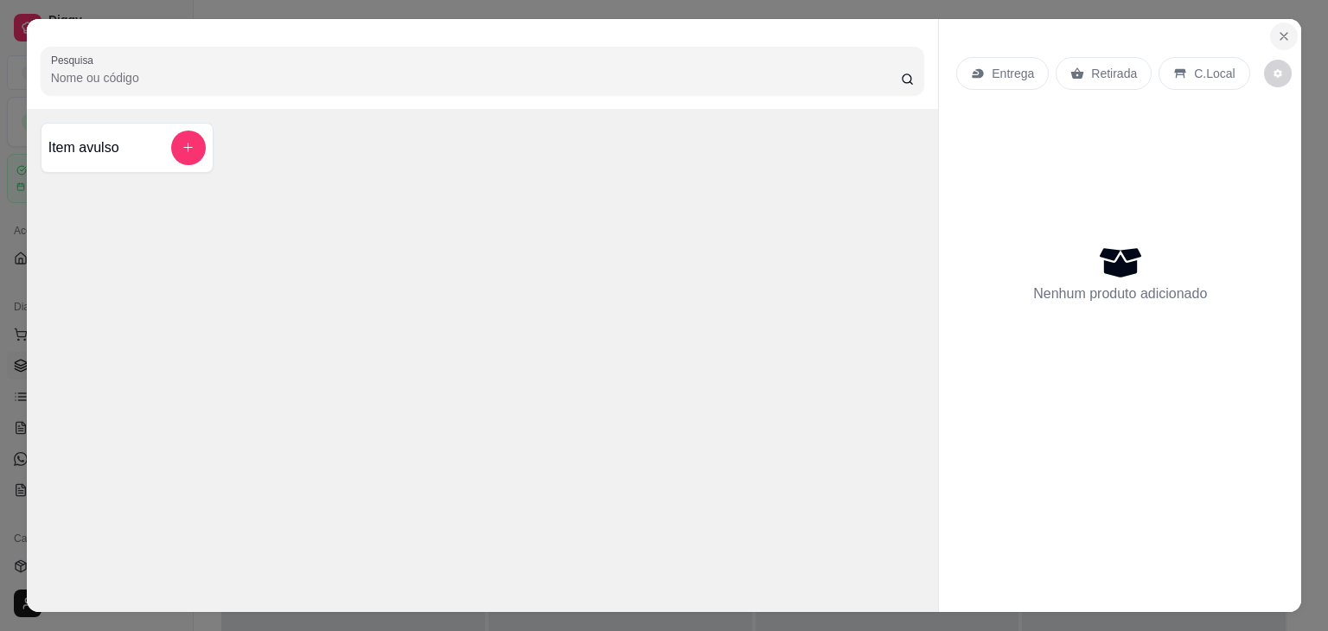
click at [1270, 34] on button "Close" at bounding box center [1284, 36] width 28 height 28
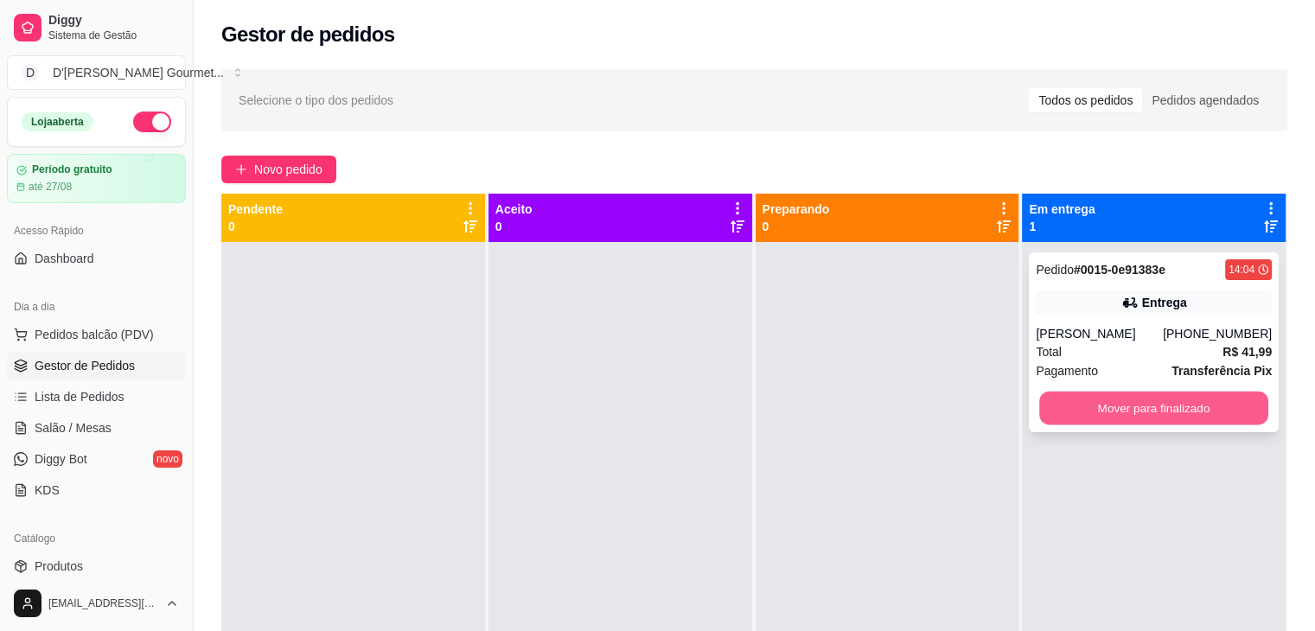
click at [1149, 408] on button "Mover para finalizado" at bounding box center [1153, 409] width 229 height 34
